Goal: Check status

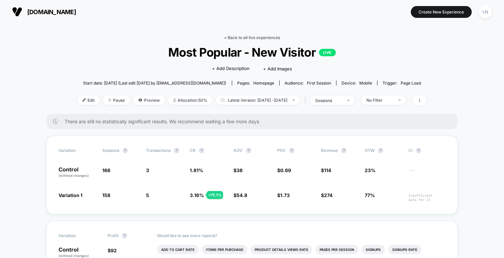
click at [241, 37] on link "< Back to all live experiences" at bounding box center [252, 37] width 56 height 5
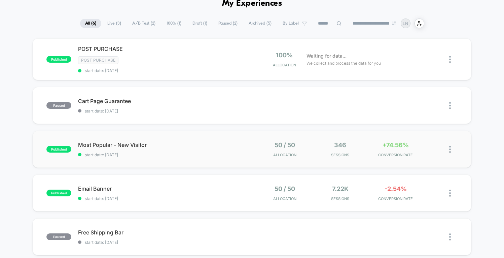
scroll to position [39, 0]
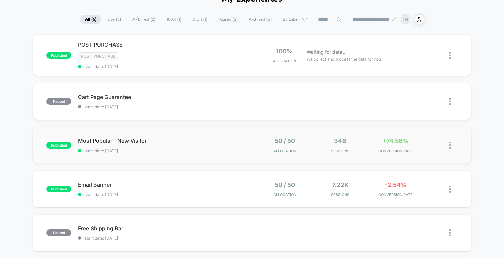
click at [186, 152] on div "published Most Popular - New Visitor start date: [DATE] 50 / 50 Allocation 346 …" at bounding box center [252, 145] width 439 height 37
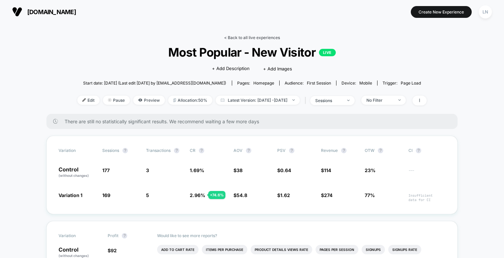
click at [244, 36] on link "< Back to all live experiences" at bounding box center [252, 37] width 56 height 5
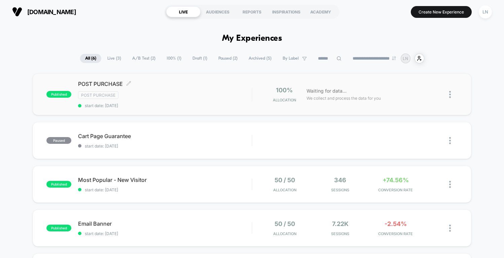
click at [167, 89] on div "POST PURCHASE Click to edit experience details Click to edit experience details…" at bounding box center [165, 94] width 174 height 28
